Goal: Task Accomplishment & Management: Check status

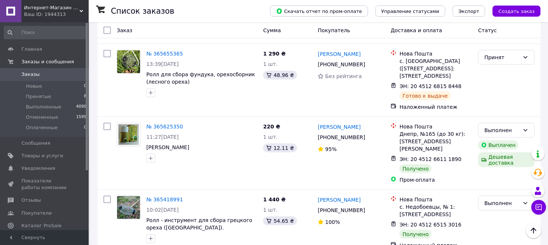
scroll to position [512, 0]
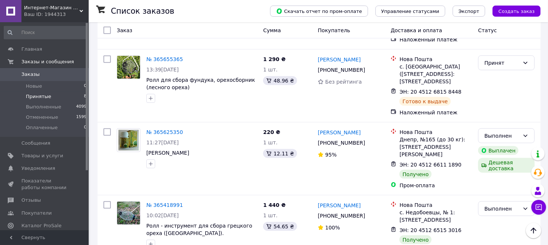
click at [35, 95] on span "Принятые" at bounding box center [38, 96] width 25 height 7
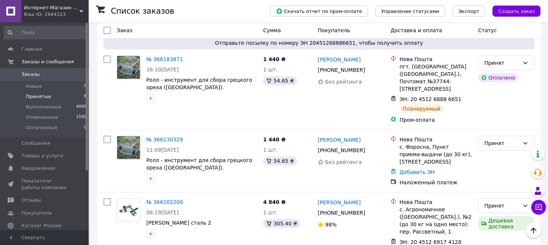
scroll to position [205, 0]
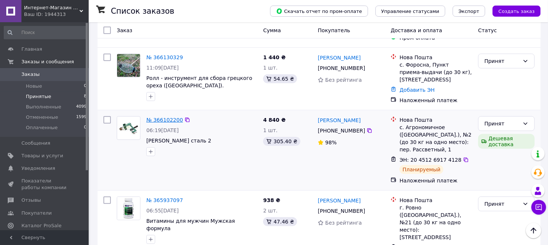
click at [163, 123] on link "№ 366102200" at bounding box center [164, 120] width 37 height 6
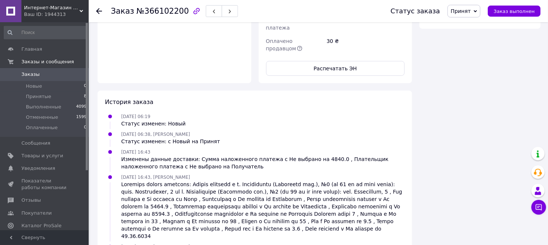
scroll to position [488, 0]
click at [98, 10] on icon at bounding box center [99, 11] width 6 height 6
